Goal: Transaction & Acquisition: Obtain resource

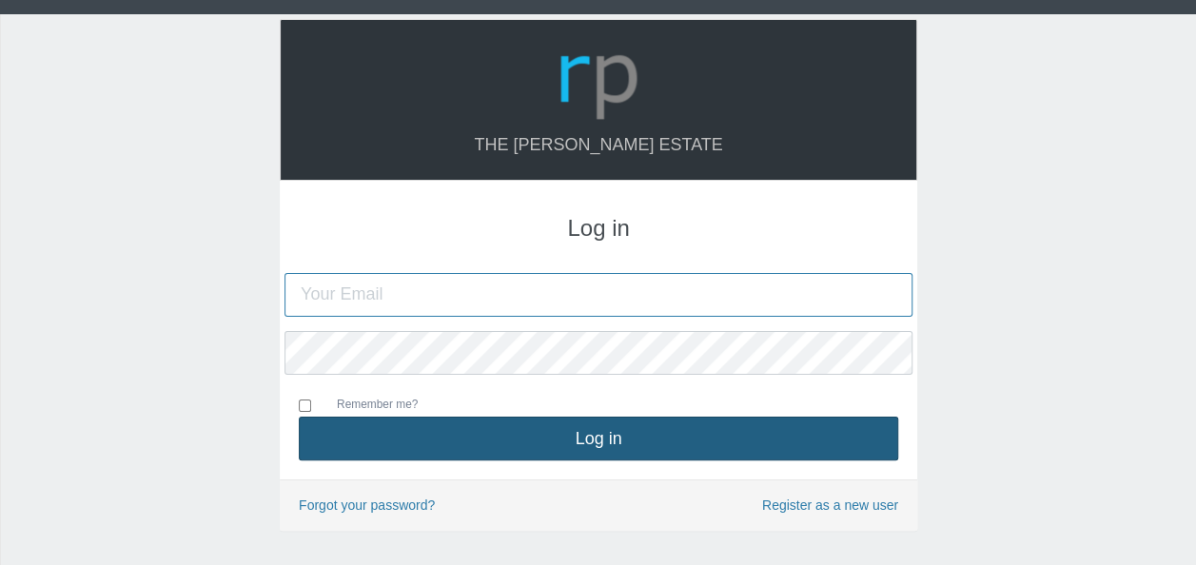
type input "[EMAIL_ADDRESS][DOMAIN_NAME]"
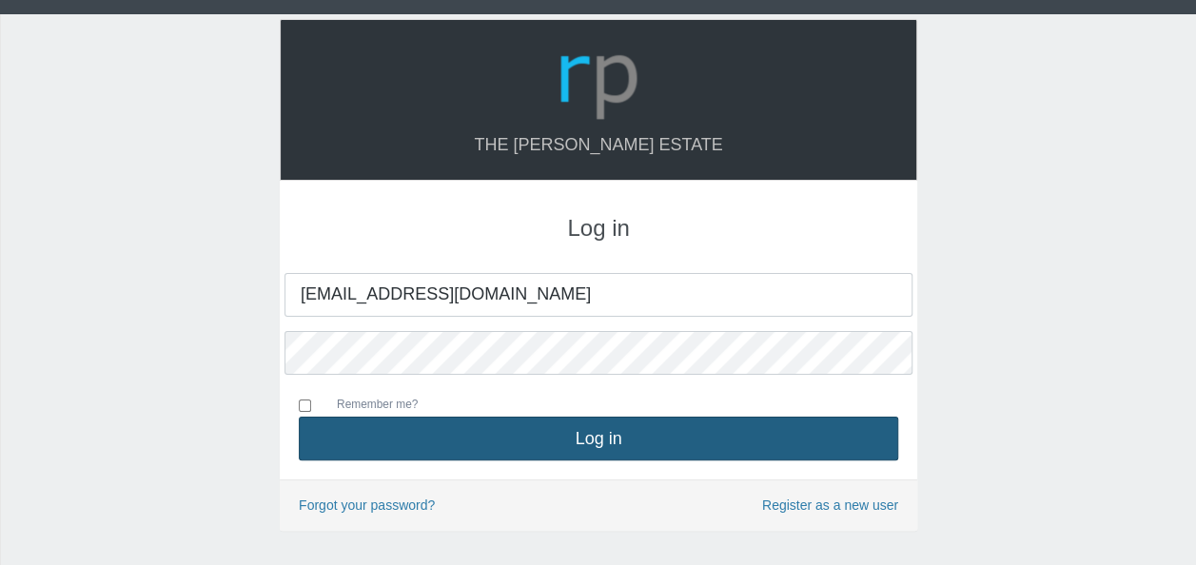
click at [578, 438] on button "Log in" at bounding box center [598, 439] width 599 height 44
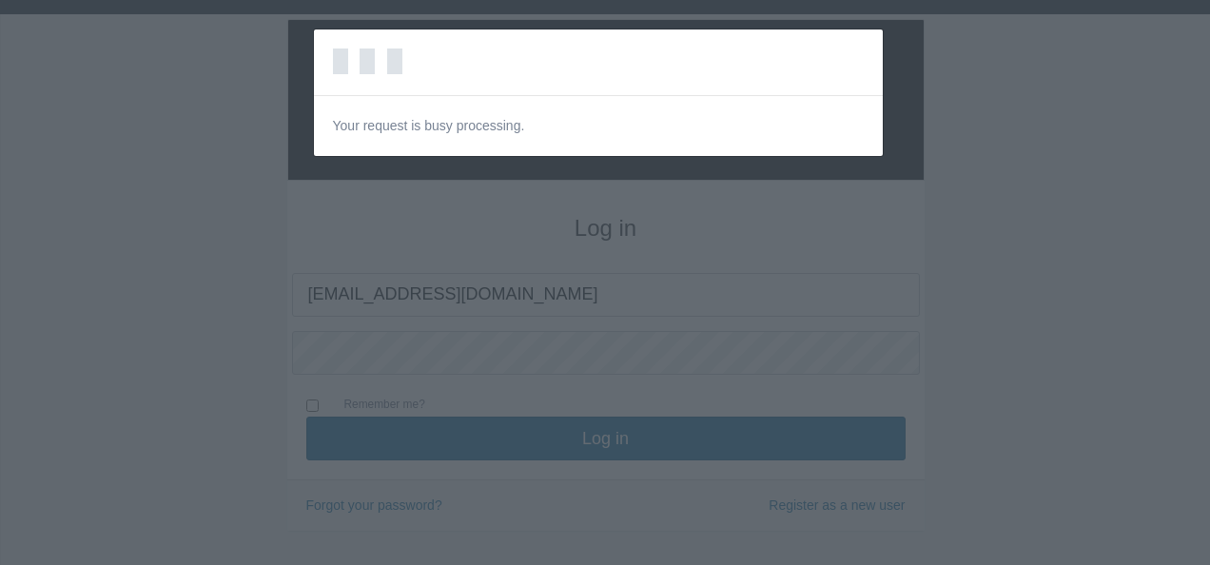
click at [1159, 164] on div "Loading… Your request is busy processing." at bounding box center [605, 282] width 1210 height 565
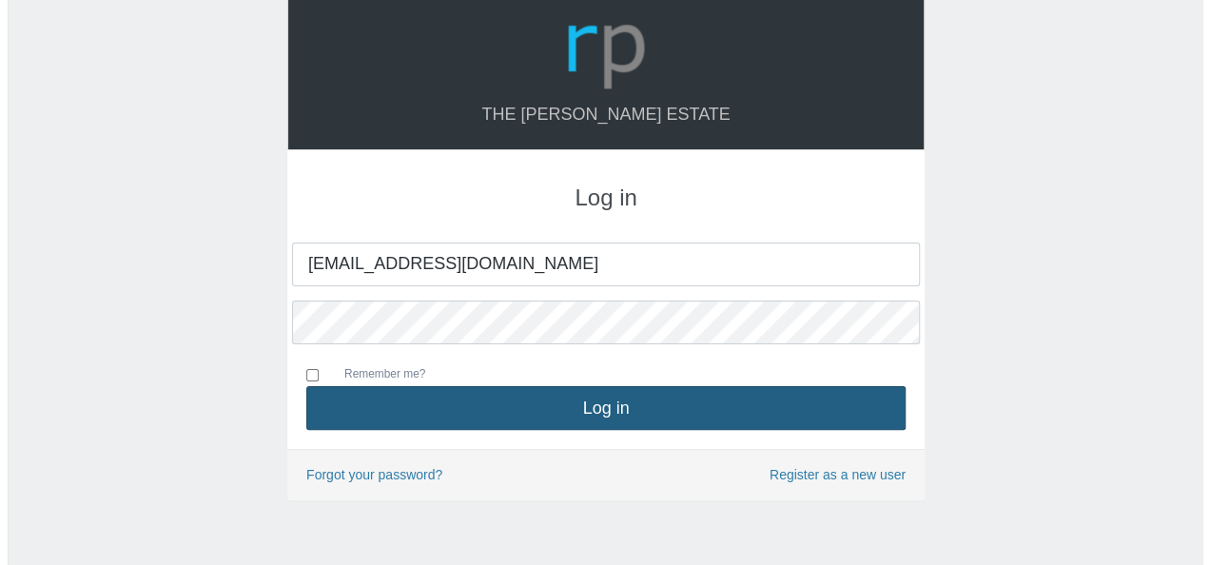
scroll to position [61, 0]
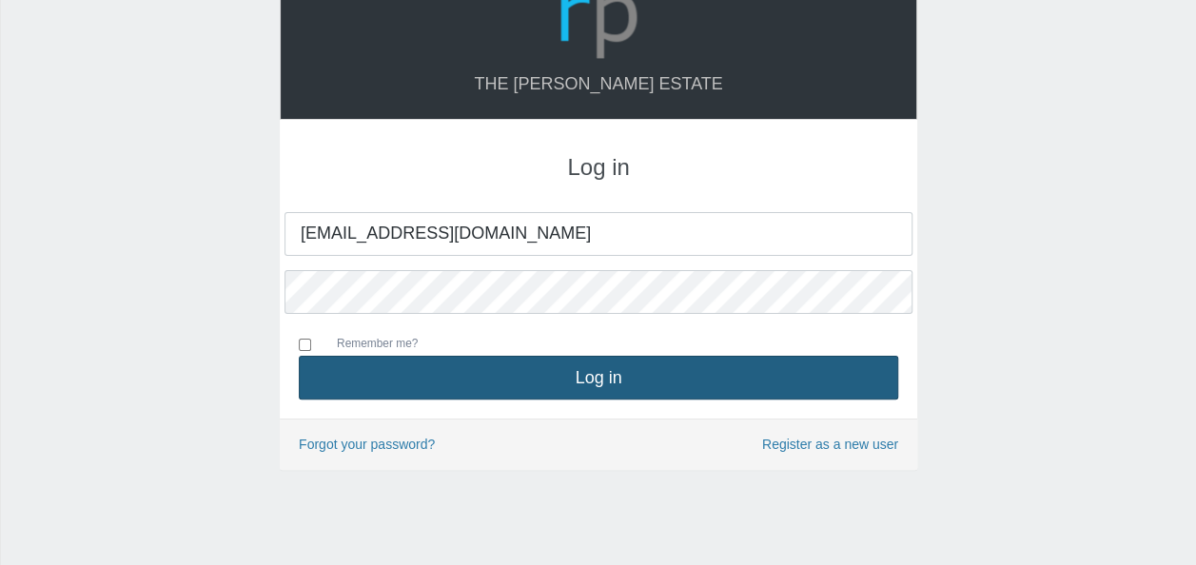
click at [613, 383] on button "Log in" at bounding box center [598, 378] width 599 height 44
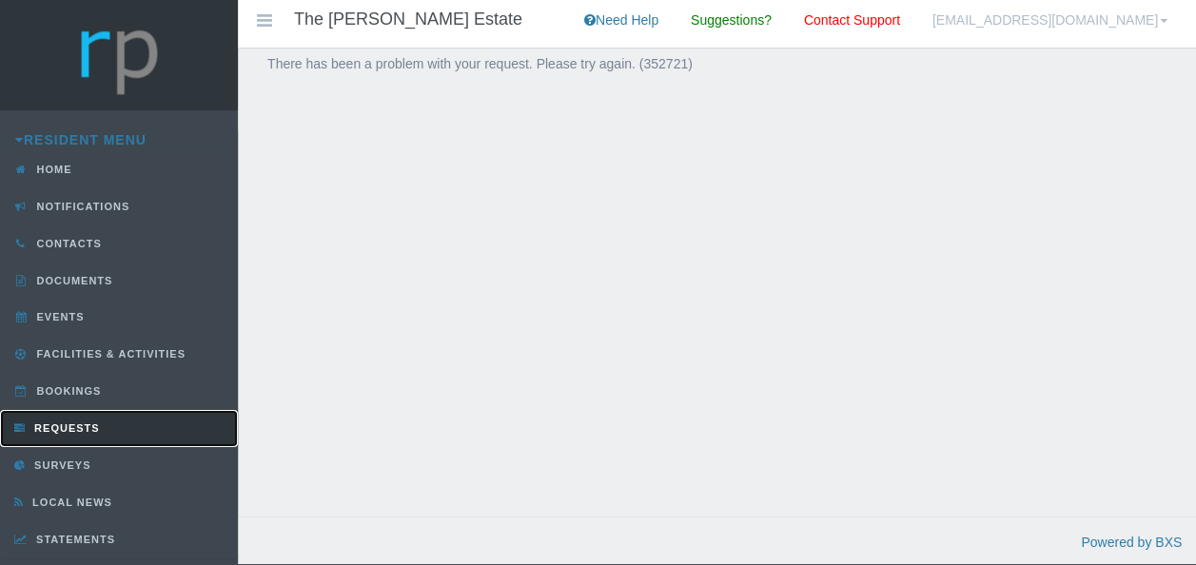
click at [38, 422] on span "Requests" at bounding box center [64, 427] width 70 height 11
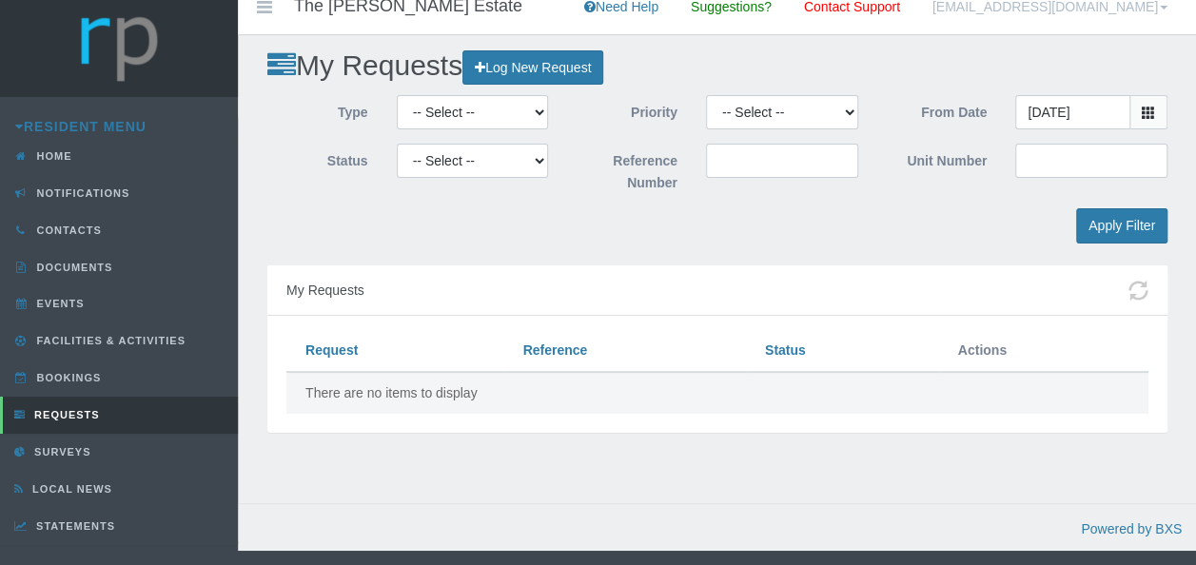
scroll to position [24, 0]
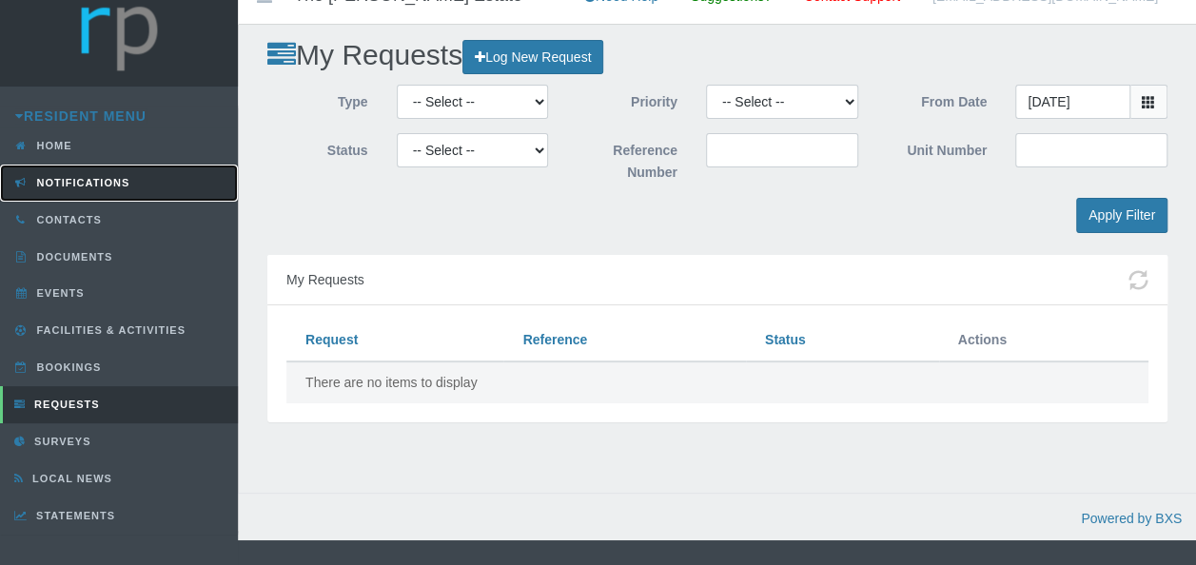
click at [70, 177] on span "Notifications" at bounding box center [81, 182] width 98 height 11
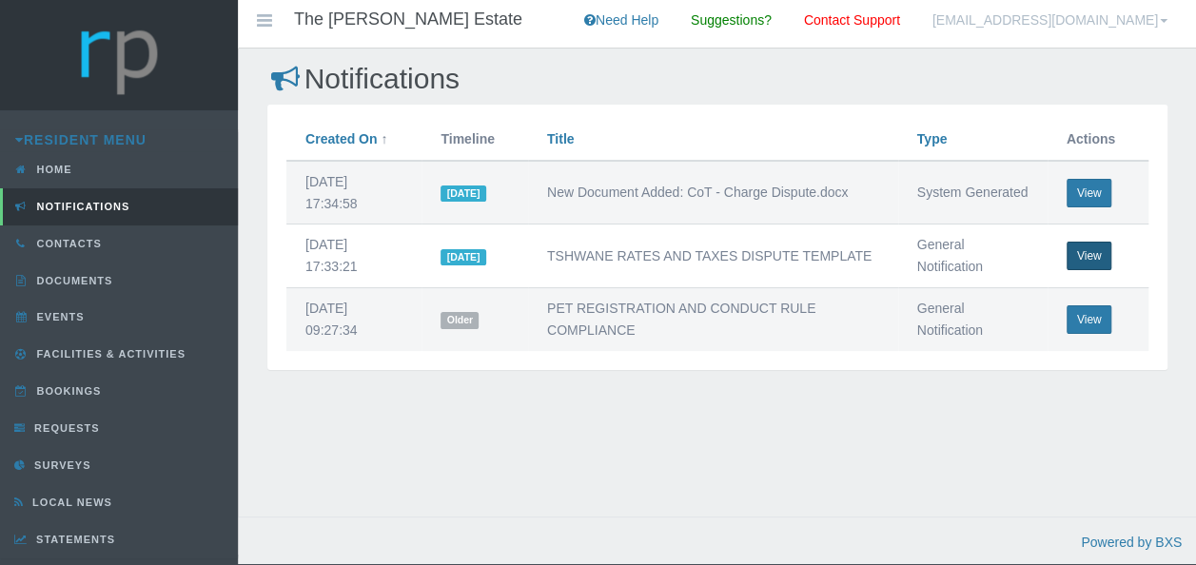
click at [1091, 251] on button "View" at bounding box center [1089, 256] width 46 height 29
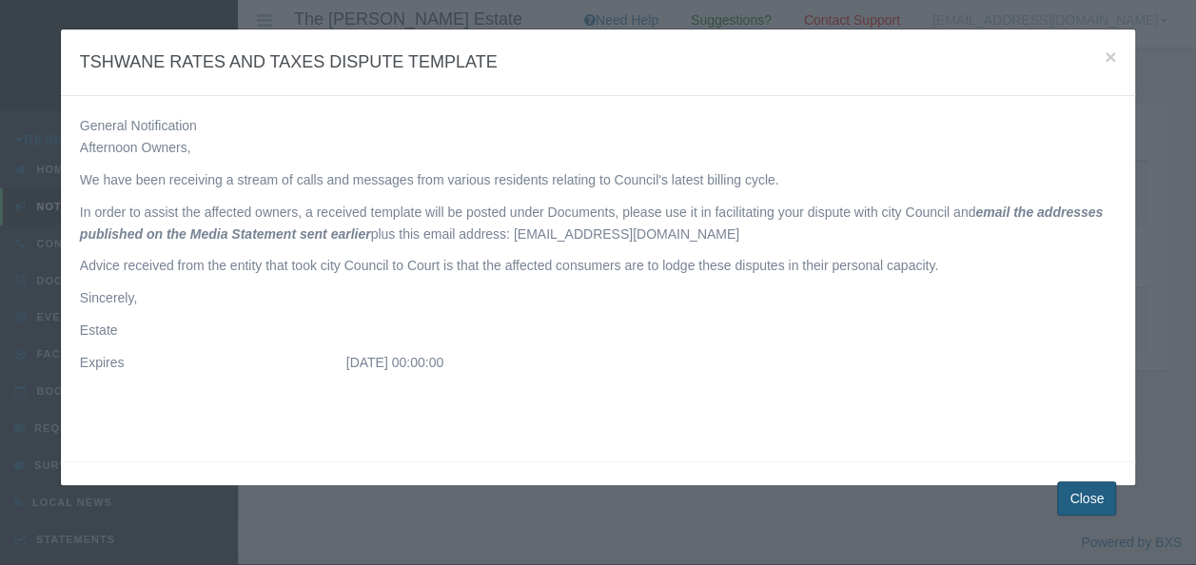
click at [1090, 501] on button "Close" at bounding box center [1086, 498] width 59 height 35
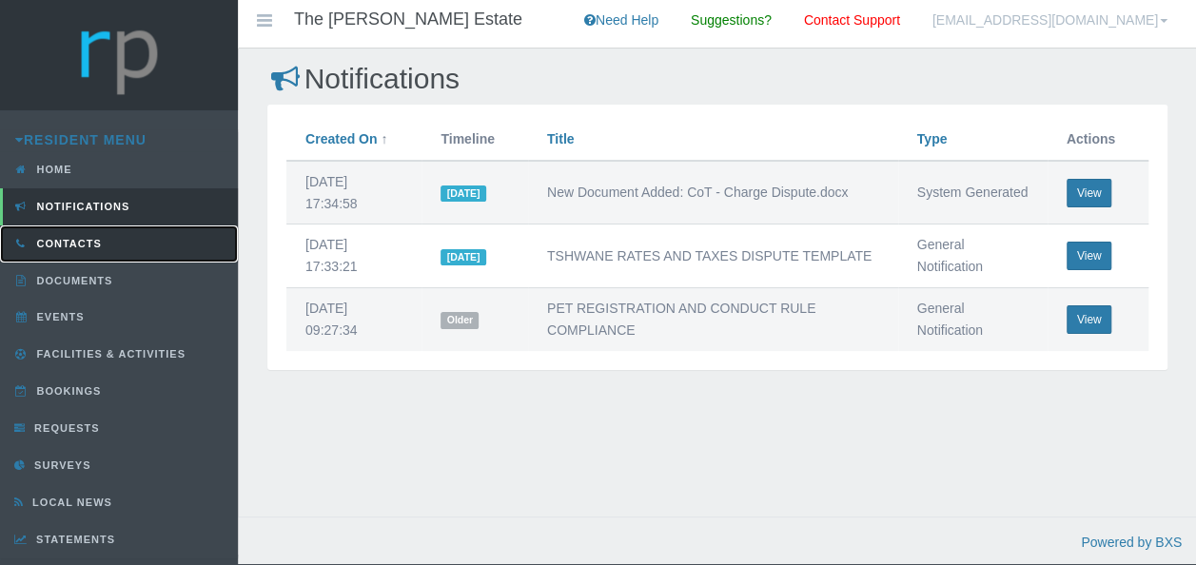
click at [50, 248] on link "Contacts" at bounding box center [119, 243] width 238 height 37
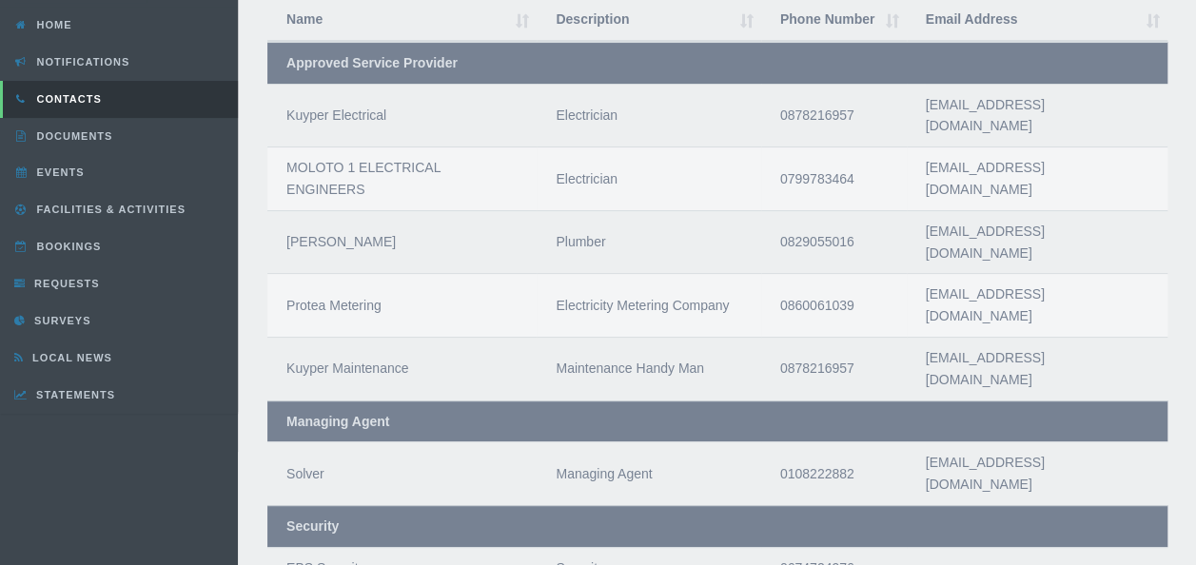
scroll to position [171, 0]
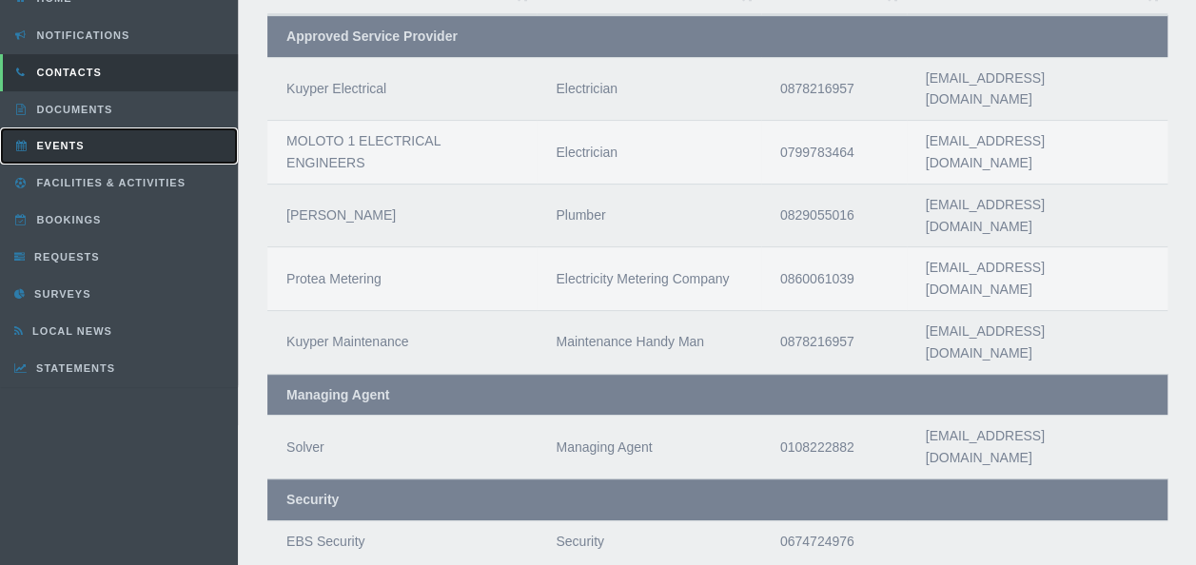
click at [45, 150] on link "Events" at bounding box center [119, 145] width 238 height 37
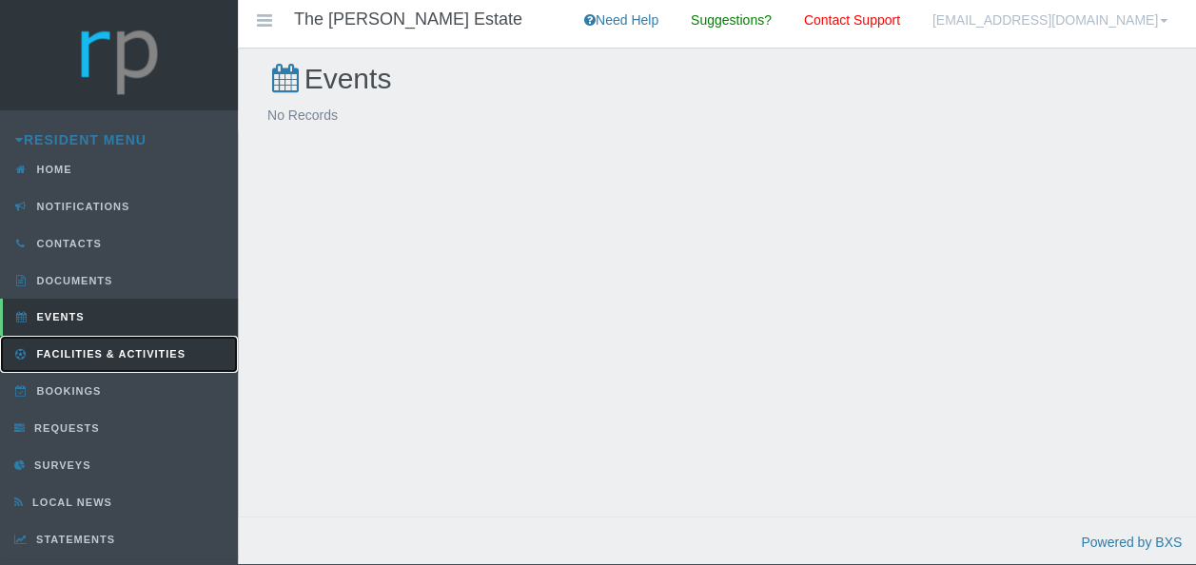
click at [58, 348] on span "Facilities & Activities" at bounding box center [108, 353] width 153 height 11
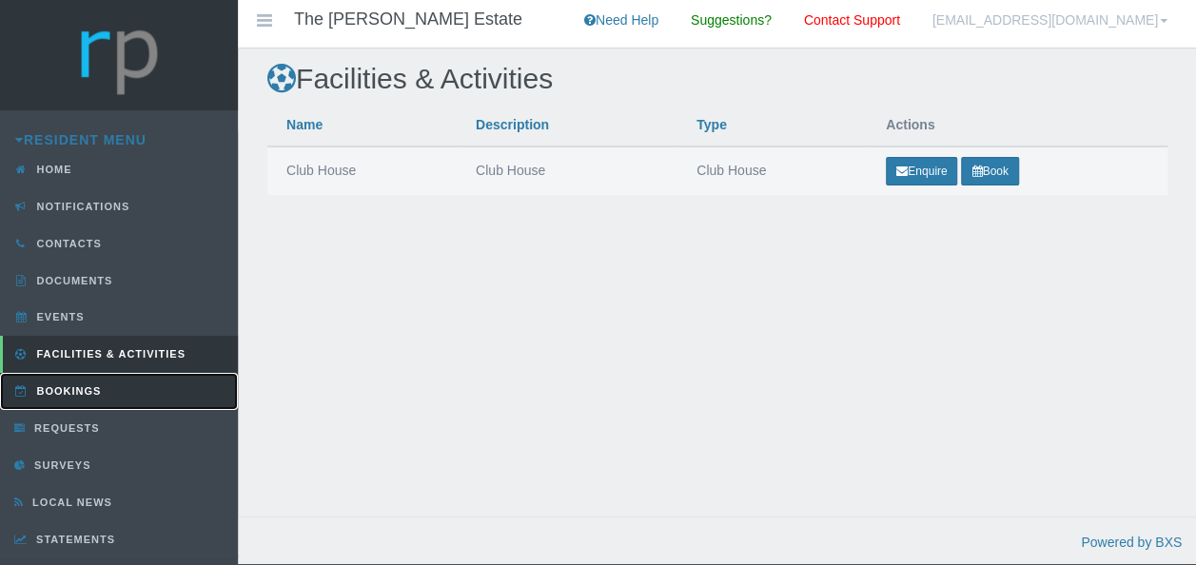
click at [67, 387] on span "Bookings" at bounding box center [66, 390] width 69 height 11
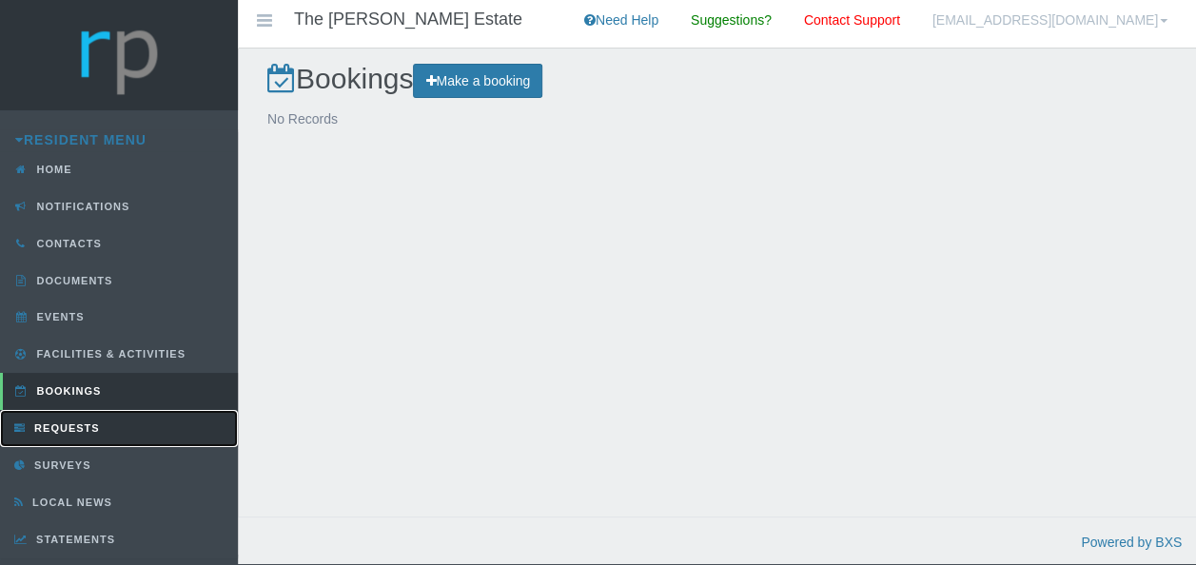
click at [91, 422] on span "Requests" at bounding box center [64, 427] width 70 height 11
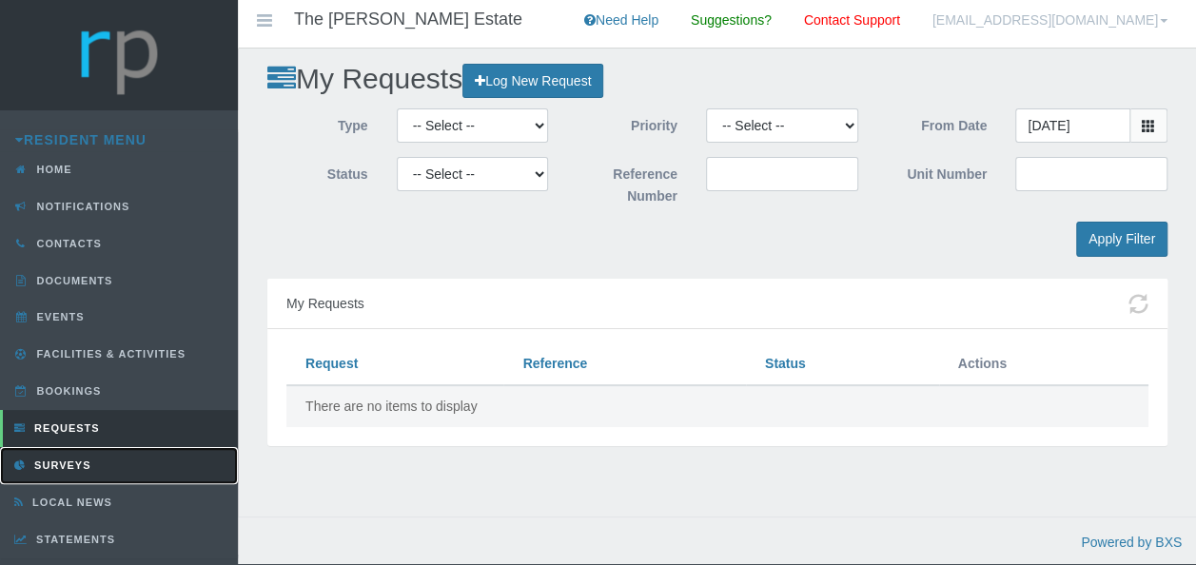
click at [64, 459] on span "Surveys" at bounding box center [59, 464] width 61 height 11
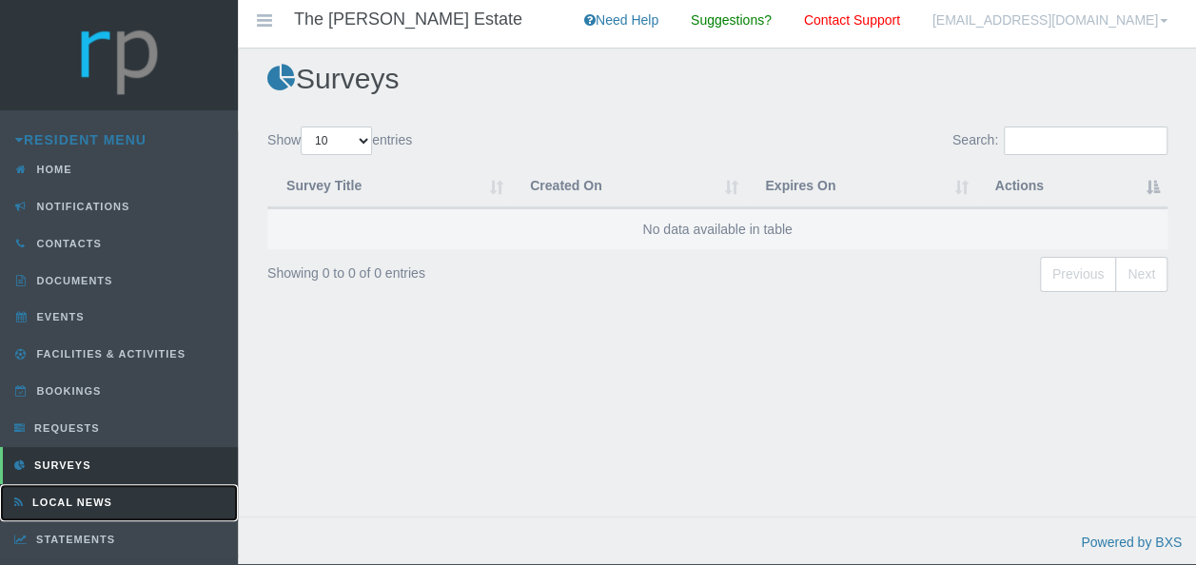
click at [68, 497] on span "Local News" at bounding box center [70, 502] width 85 height 11
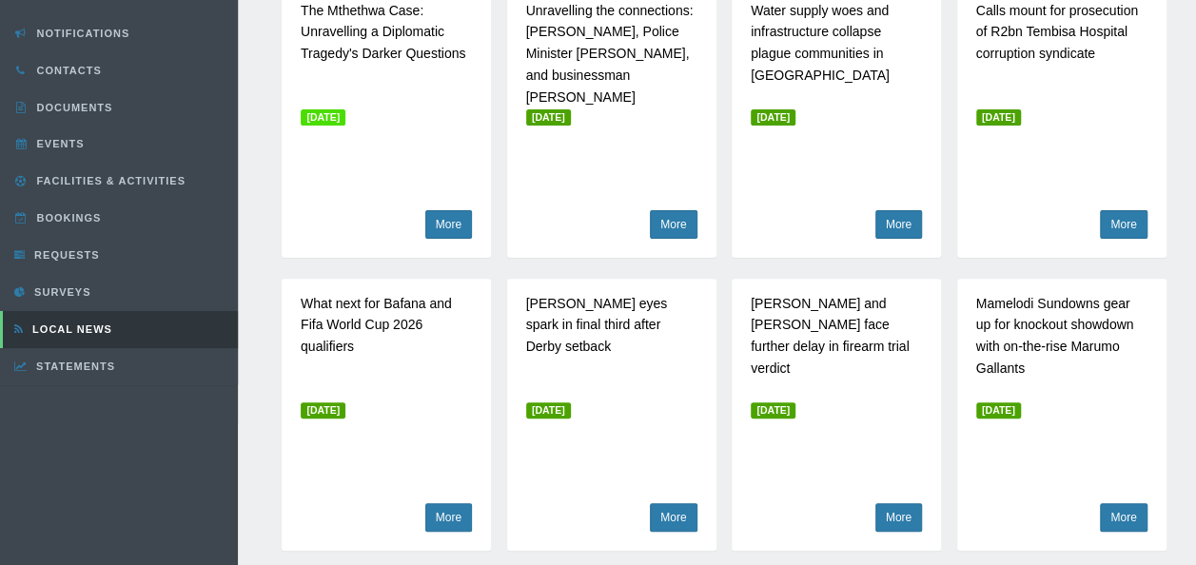
scroll to position [285, 0]
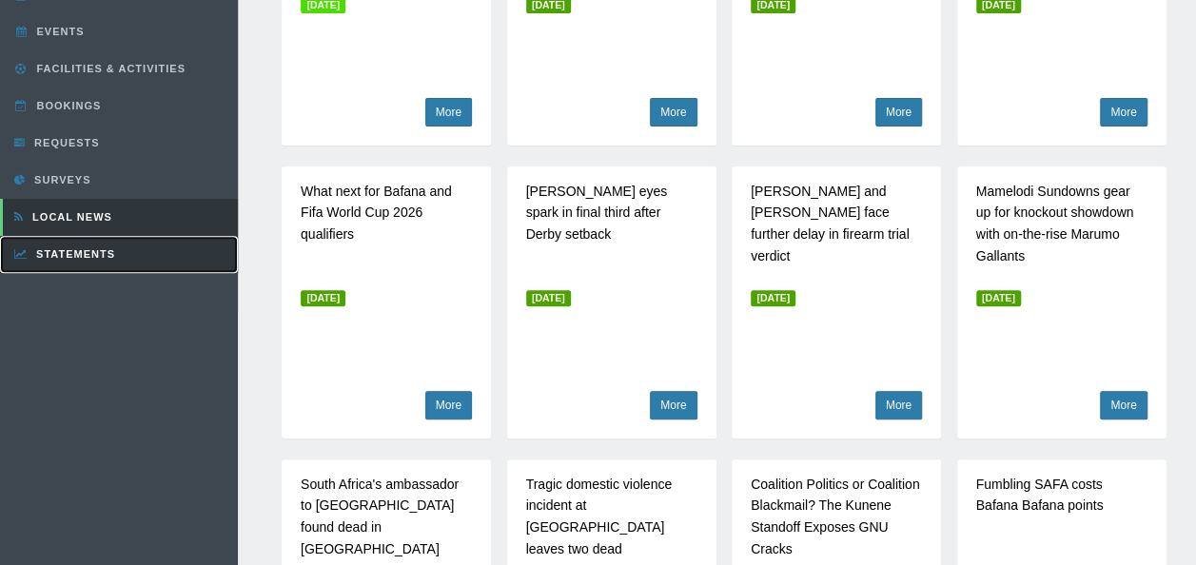
click at [60, 248] on span "Statements" at bounding box center [73, 253] width 84 height 11
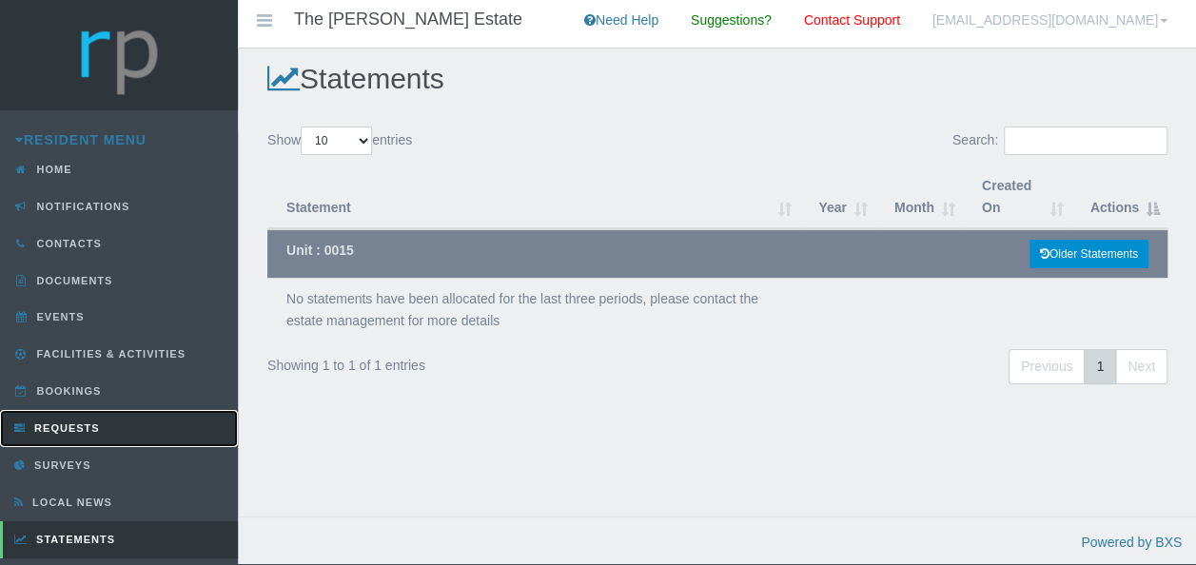
click at [59, 422] on span "Requests" at bounding box center [64, 427] width 70 height 11
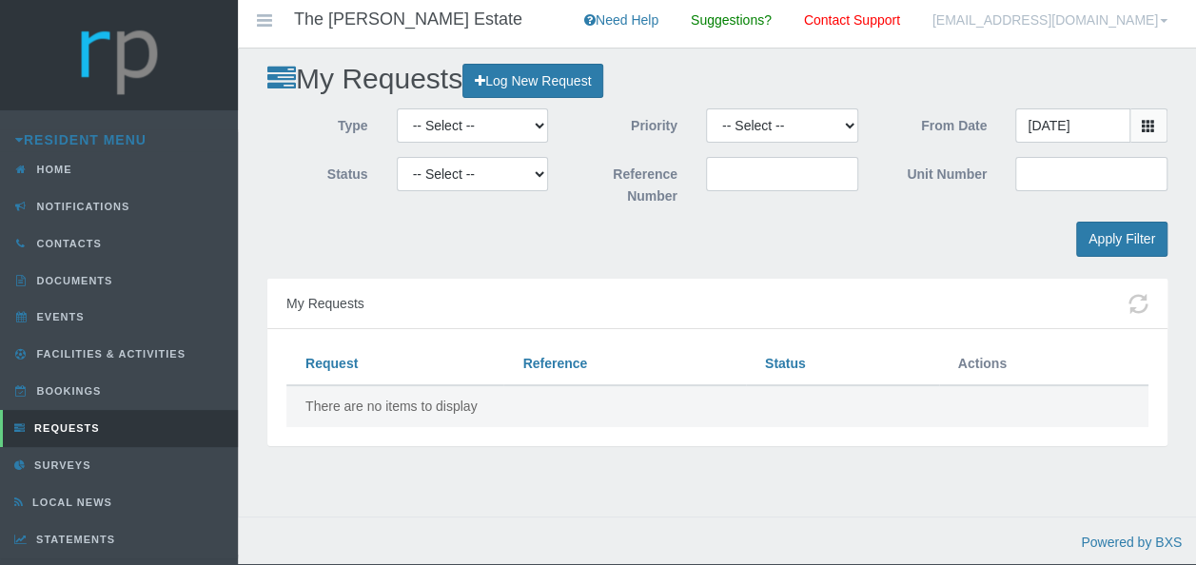
click at [1166, 21] on span at bounding box center [1163, 21] width 8 height 4
